Goal: Find specific page/section: Find specific page/section

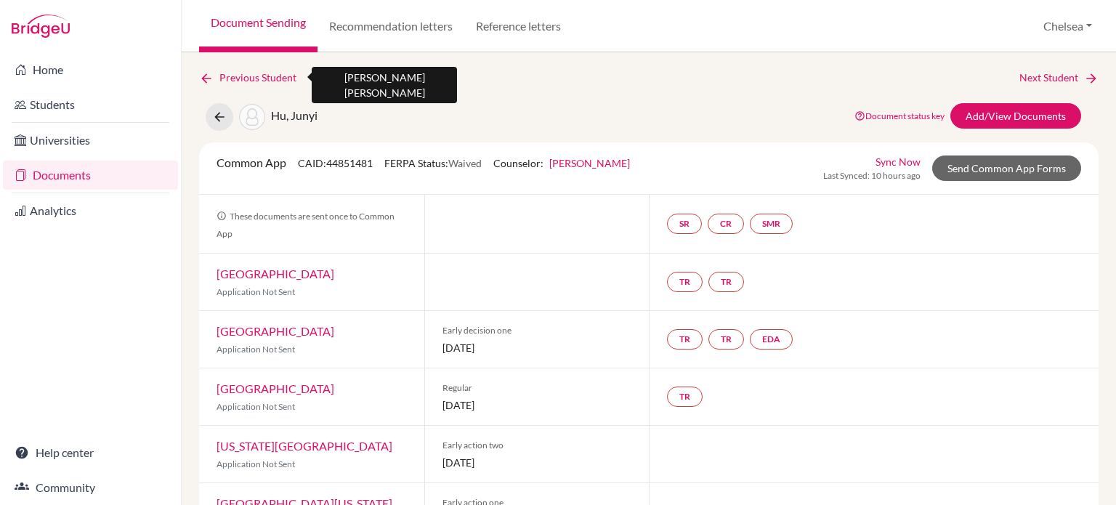
click at [241, 78] on link "Previous Student" at bounding box center [253, 78] width 109 height 16
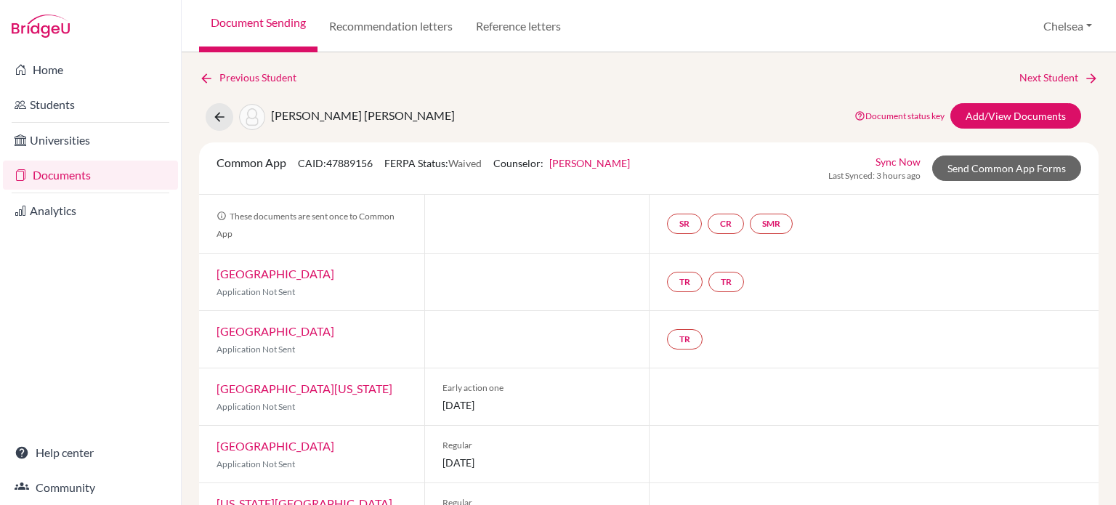
click at [258, 20] on link "Document Sending" at bounding box center [258, 26] width 118 height 52
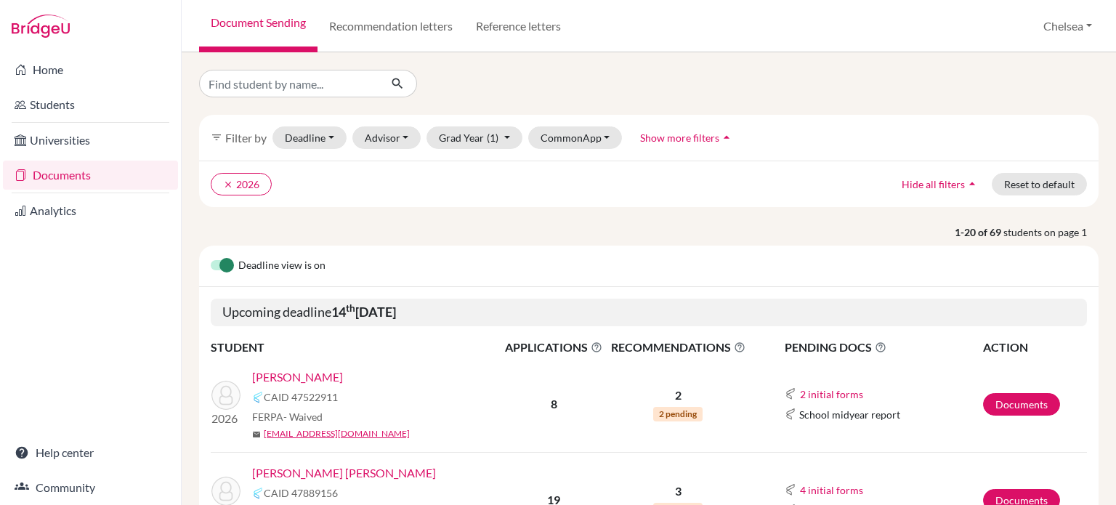
click at [387, 226] on p "1-20 of 69 students on page 1" at bounding box center [648, 231] width 921 height 15
